Goal: Task Accomplishment & Management: Manage account settings

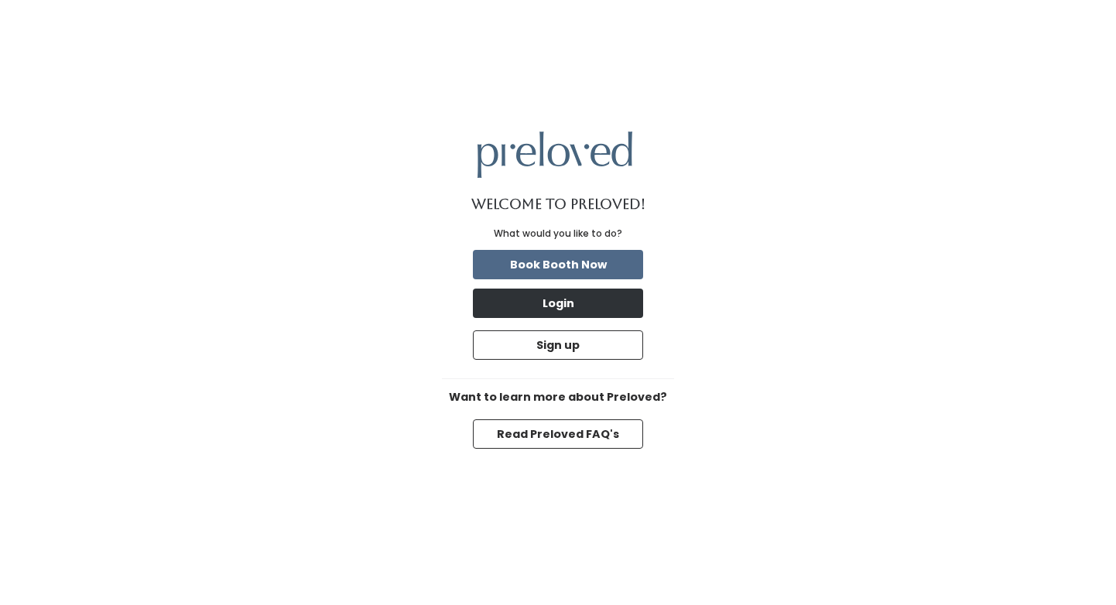
click at [565, 307] on button "Login" at bounding box center [558, 303] width 170 height 29
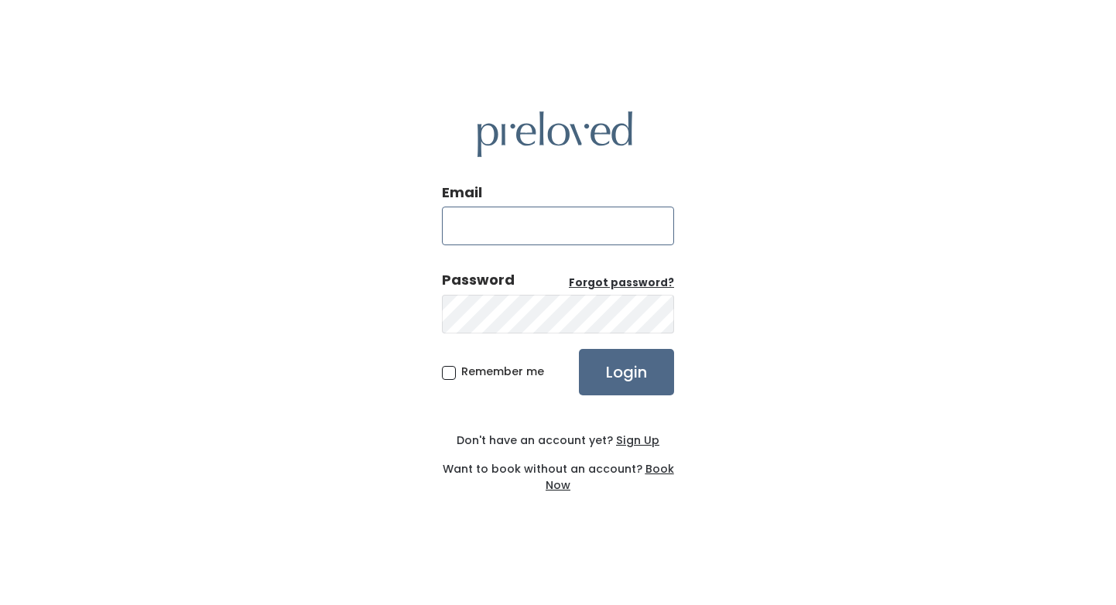
type input "hannah.fink4@yahoo.com"
click at [626, 371] on input "Login" at bounding box center [626, 372] width 95 height 46
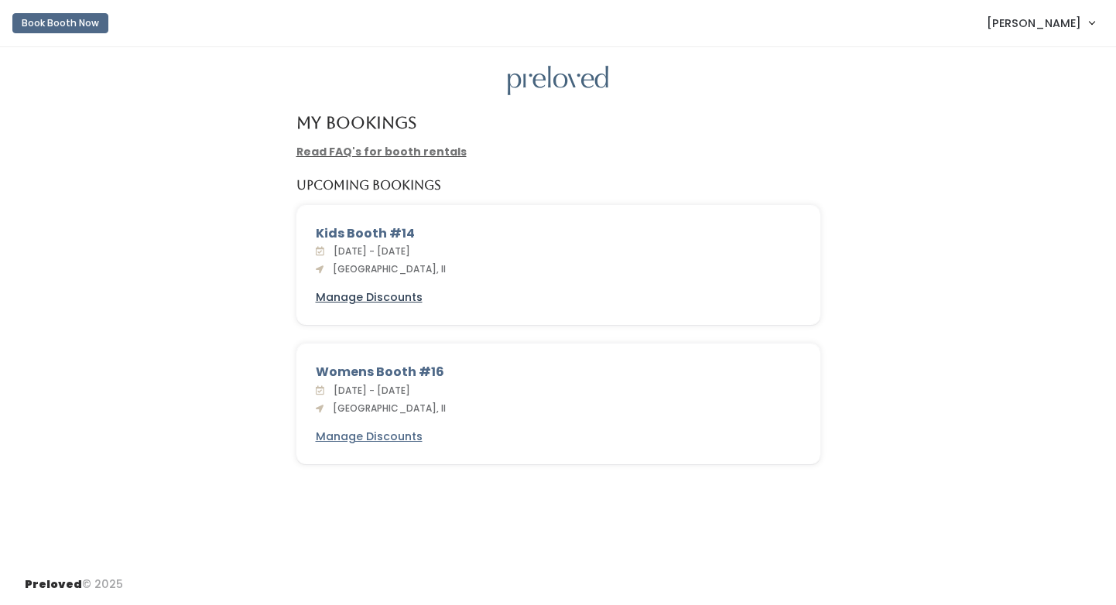
click at [384, 297] on u "Manage Discounts" at bounding box center [369, 296] width 107 height 15
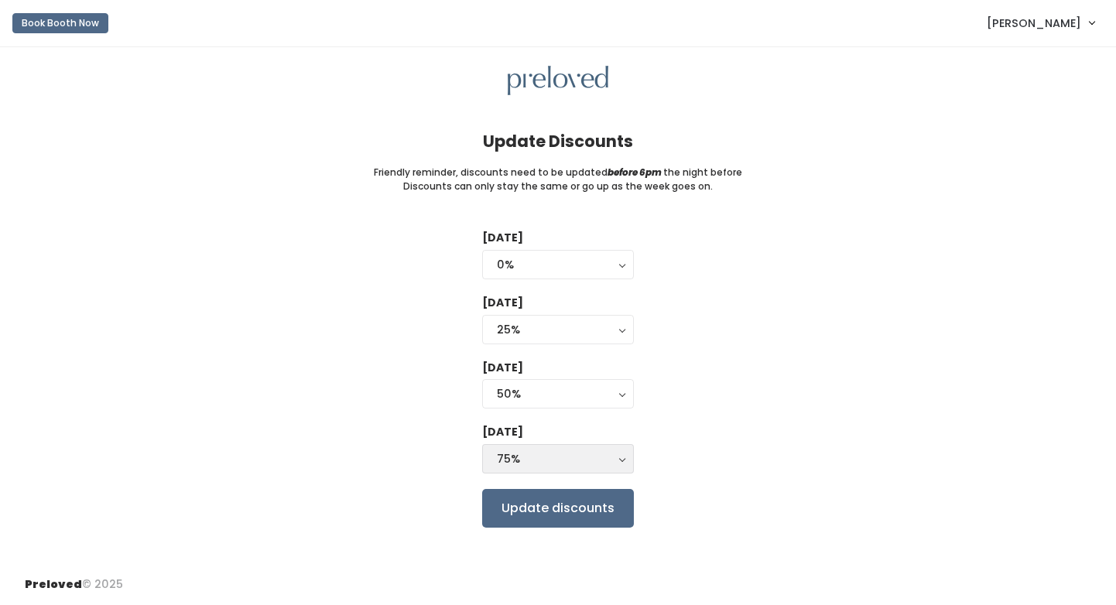
click at [621, 454] on button "75%" at bounding box center [558, 458] width 152 height 29
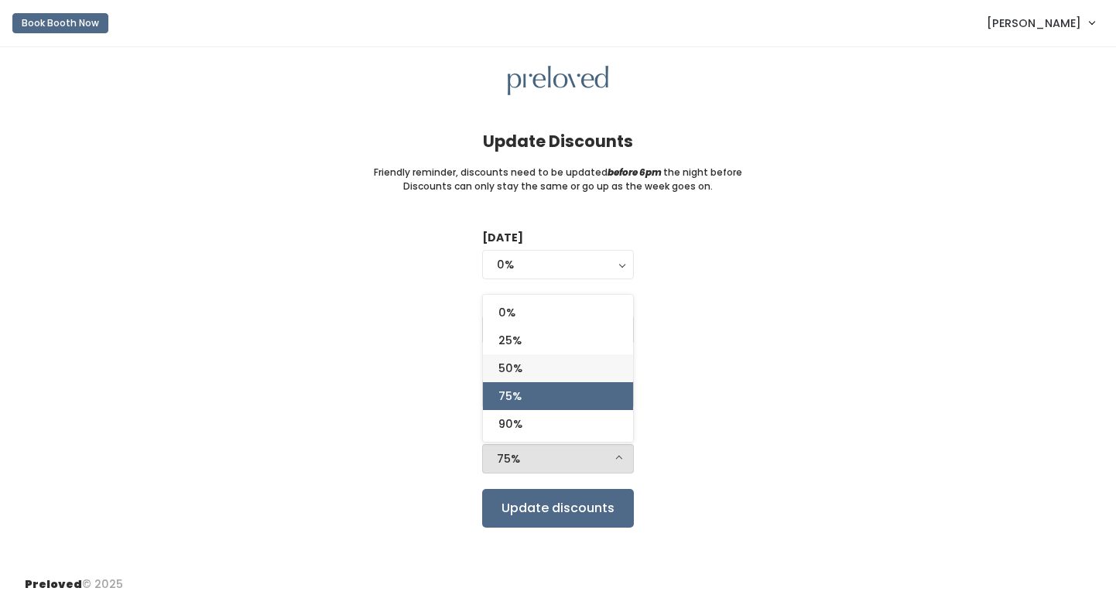
click at [553, 371] on link "50%" at bounding box center [558, 368] width 150 height 28
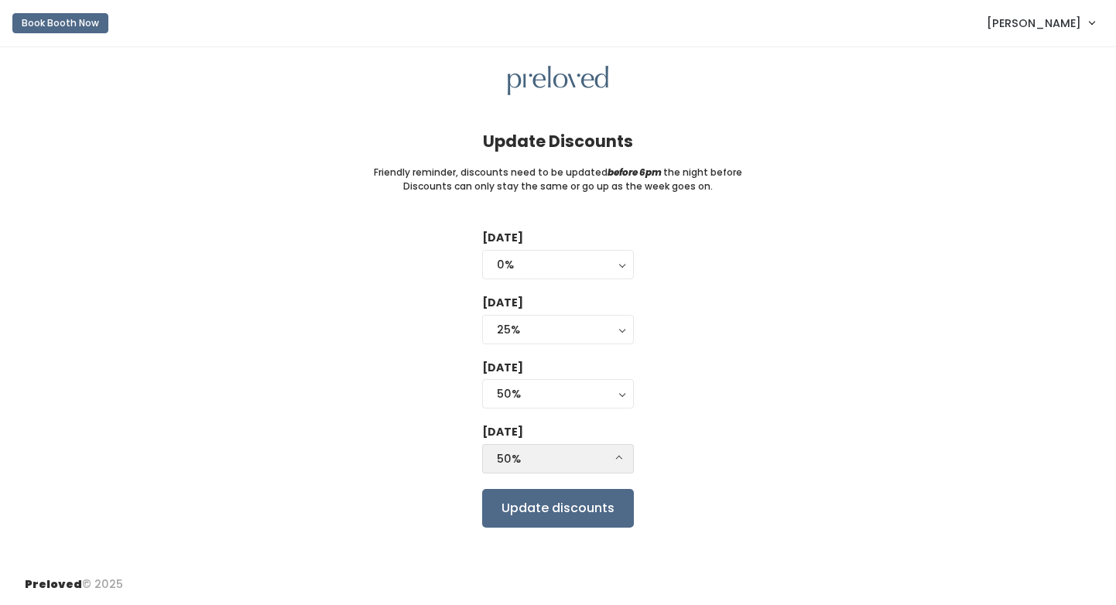
click at [614, 462] on div "50%" at bounding box center [558, 458] width 122 height 17
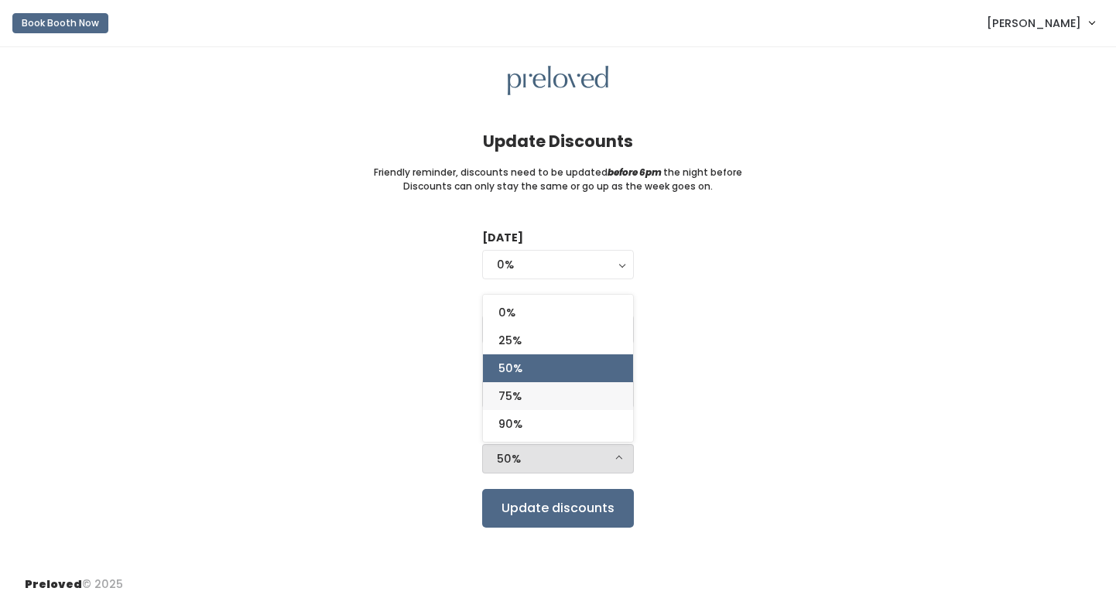
click at [531, 387] on link "75%" at bounding box center [558, 396] width 150 height 28
select select "75%"
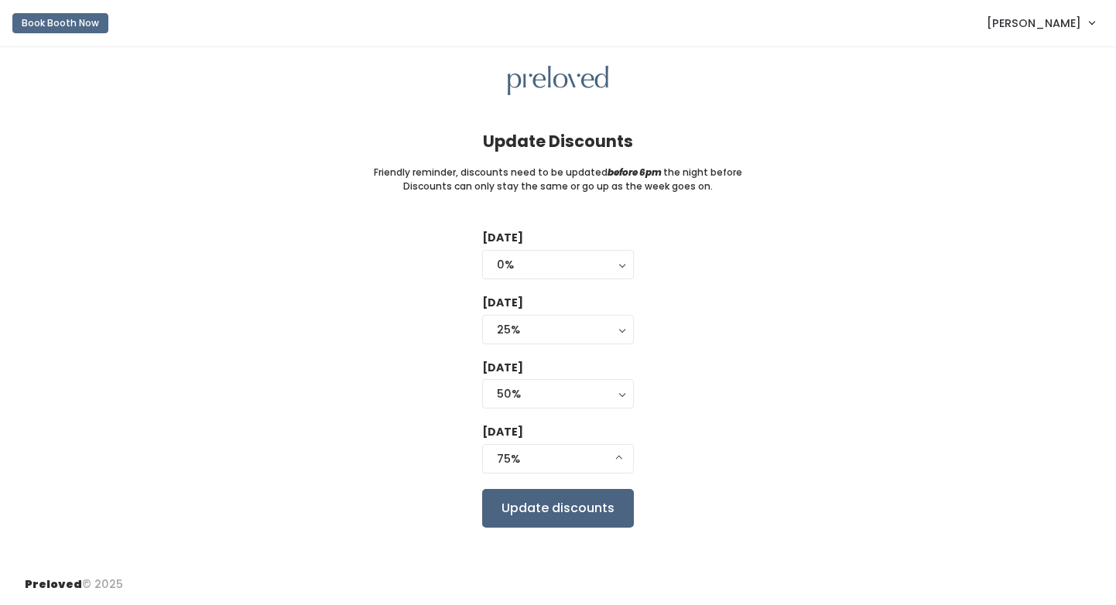
click at [595, 508] on input "Update discounts" at bounding box center [558, 508] width 152 height 39
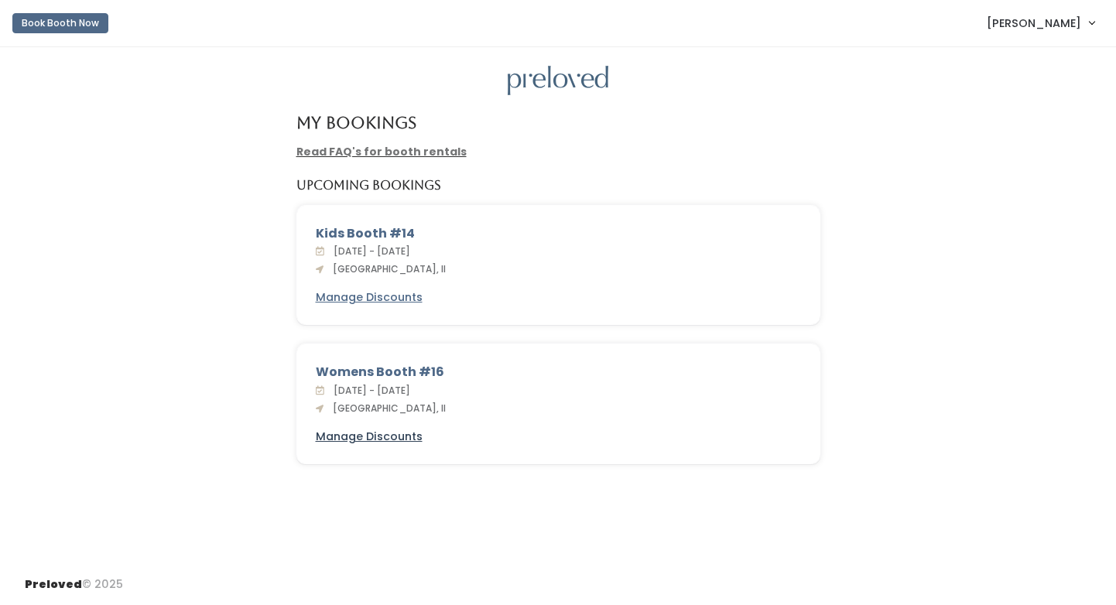
click at [385, 436] on u "Manage Discounts" at bounding box center [369, 436] width 107 height 15
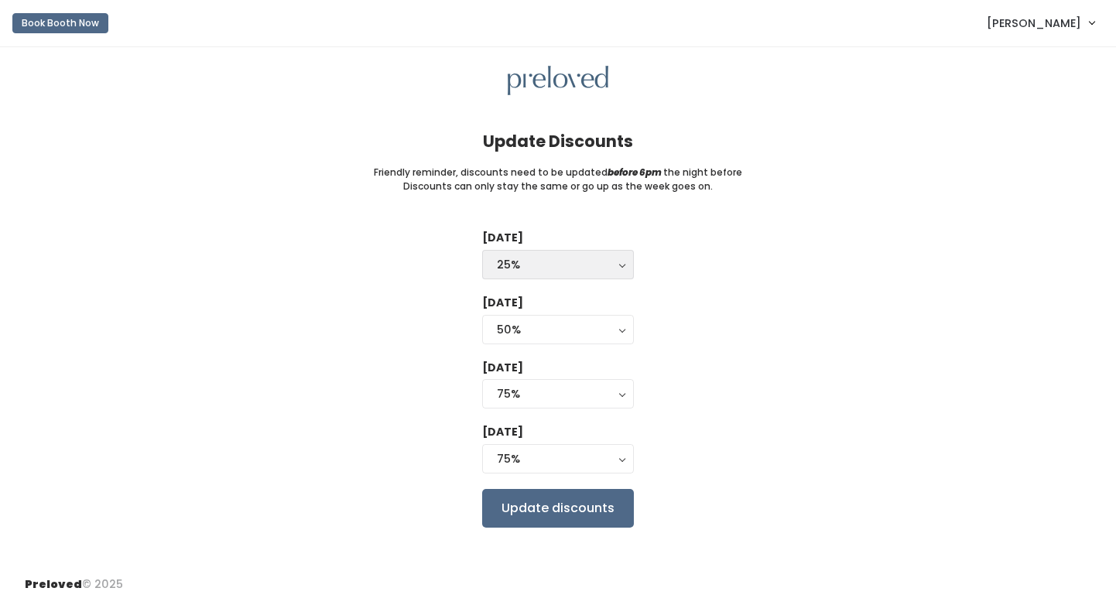
click at [549, 264] on div "25%" at bounding box center [558, 264] width 122 height 17
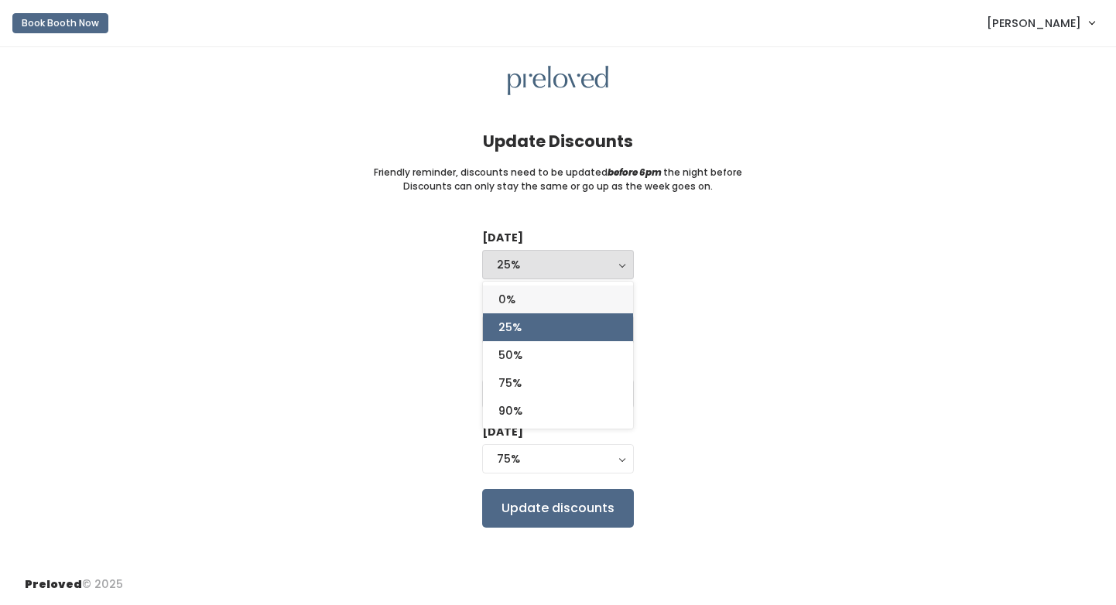
click at [532, 300] on link "0%" at bounding box center [558, 300] width 150 height 28
select select "0%"
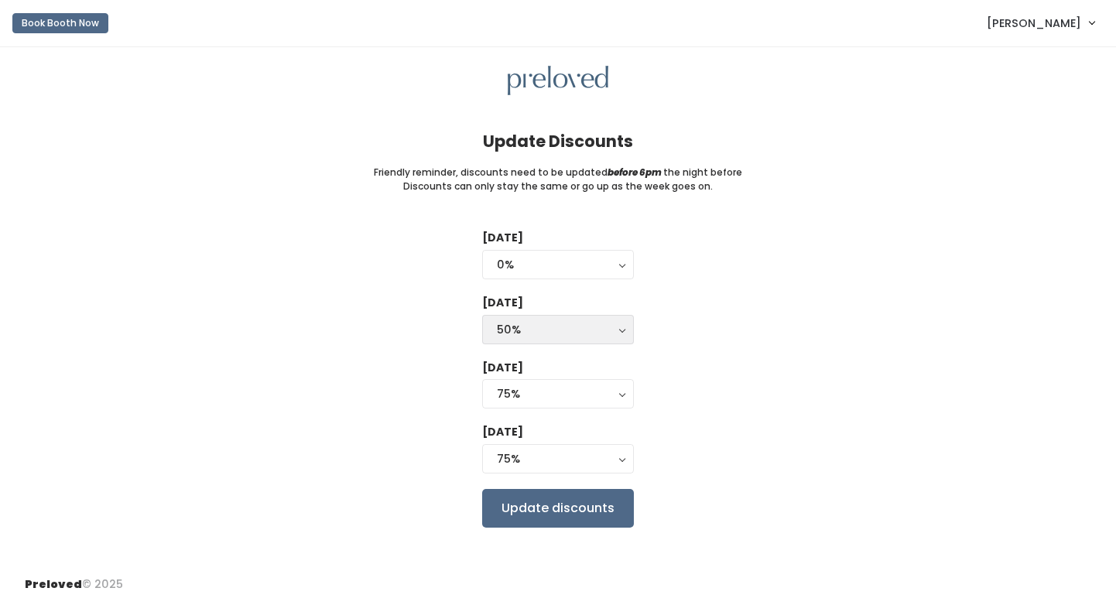
click at [547, 331] on div "50%" at bounding box center [558, 329] width 122 height 17
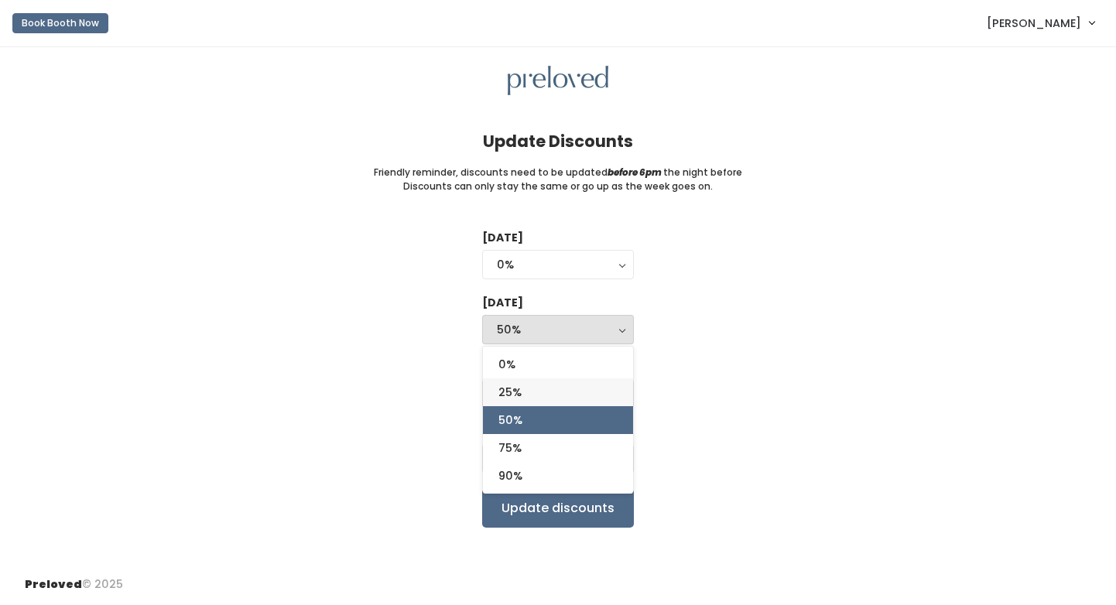
click at [530, 397] on link "25%" at bounding box center [558, 392] width 150 height 28
select select "25%"
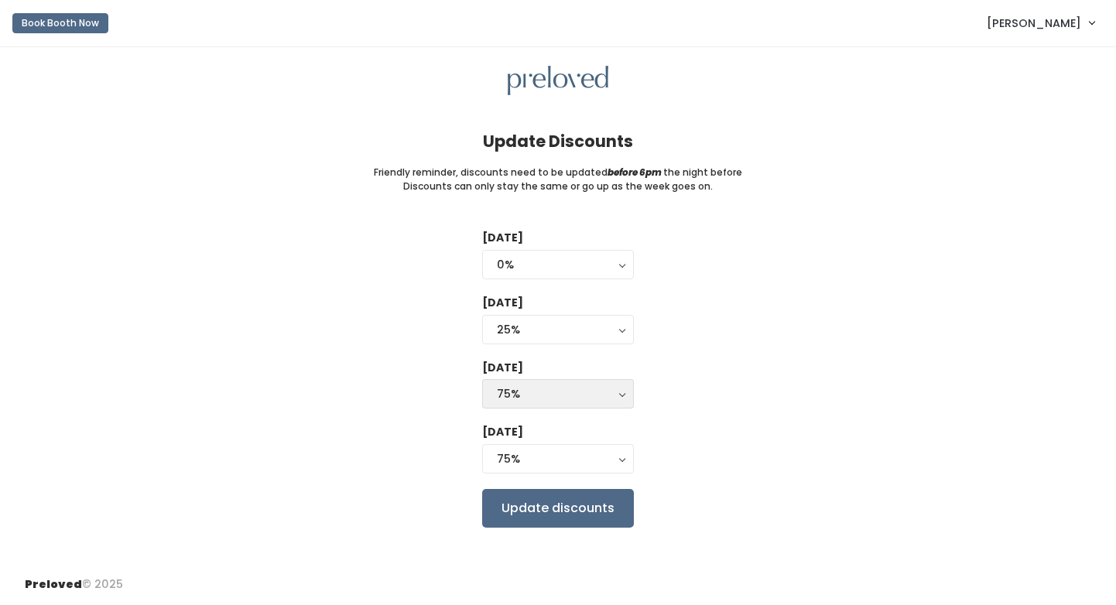
click at [529, 392] on div "75%" at bounding box center [558, 393] width 122 height 17
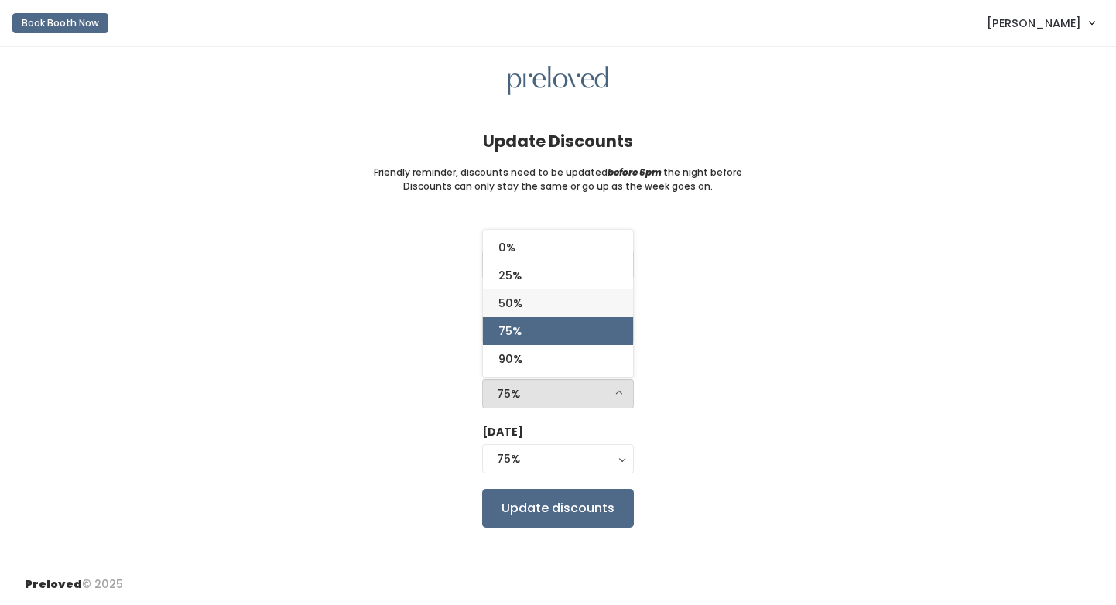
click at [513, 306] on span "50%" at bounding box center [510, 303] width 24 height 17
select select "50%"
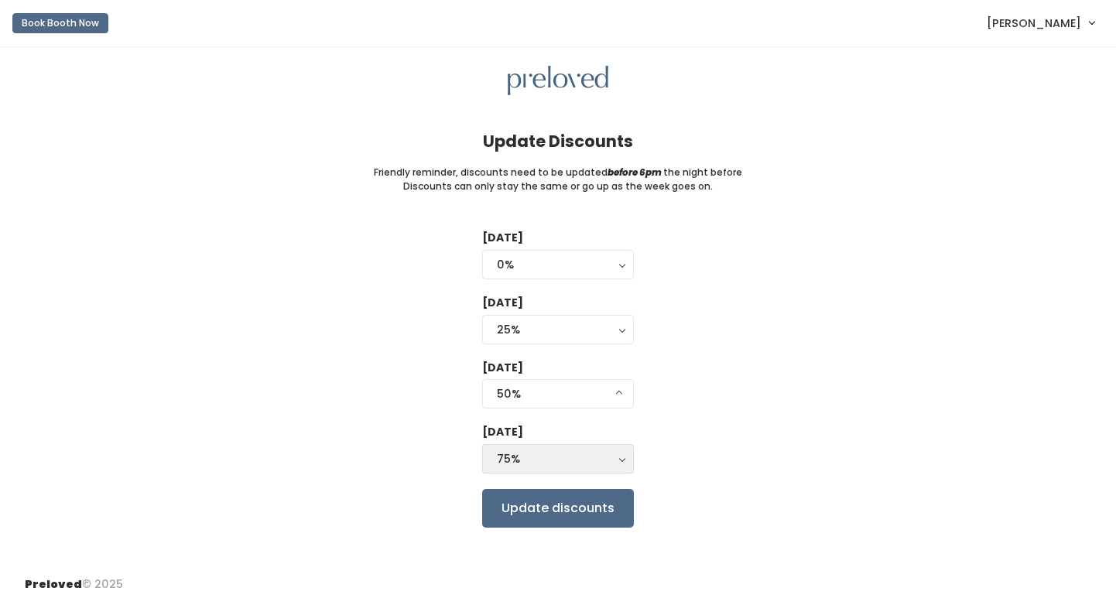
click at [540, 454] on div "75%" at bounding box center [558, 458] width 122 height 17
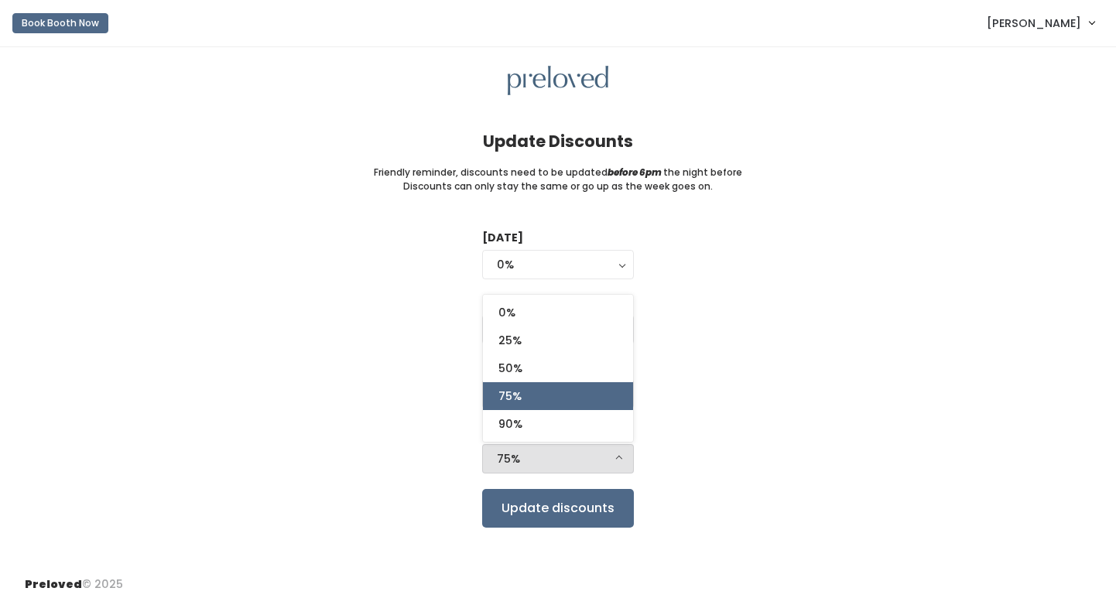
click at [705, 391] on div "[DATE] 0% 25% 50% 75% 90% 0% 0% 25% 50% 75% 90% [DATE] 0% 25% 50% 75% 90% 25% 0…" at bounding box center [558, 378] width 1066 height 297
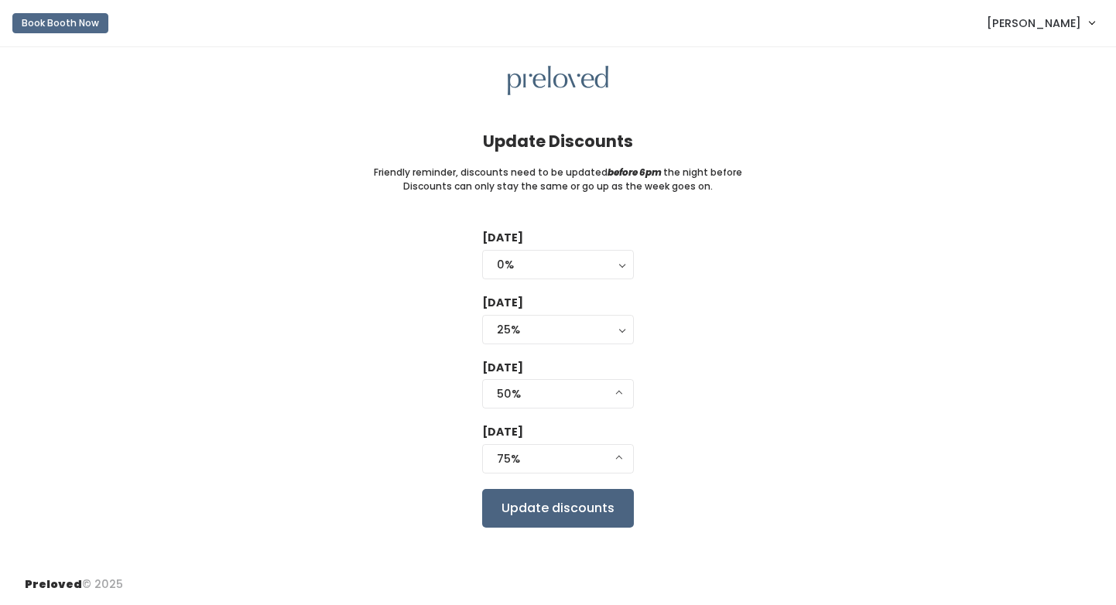
click at [593, 506] on input "Update discounts" at bounding box center [558, 508] width 152 height 39
